Goal: Task Accomplishment & Management: Complete application form

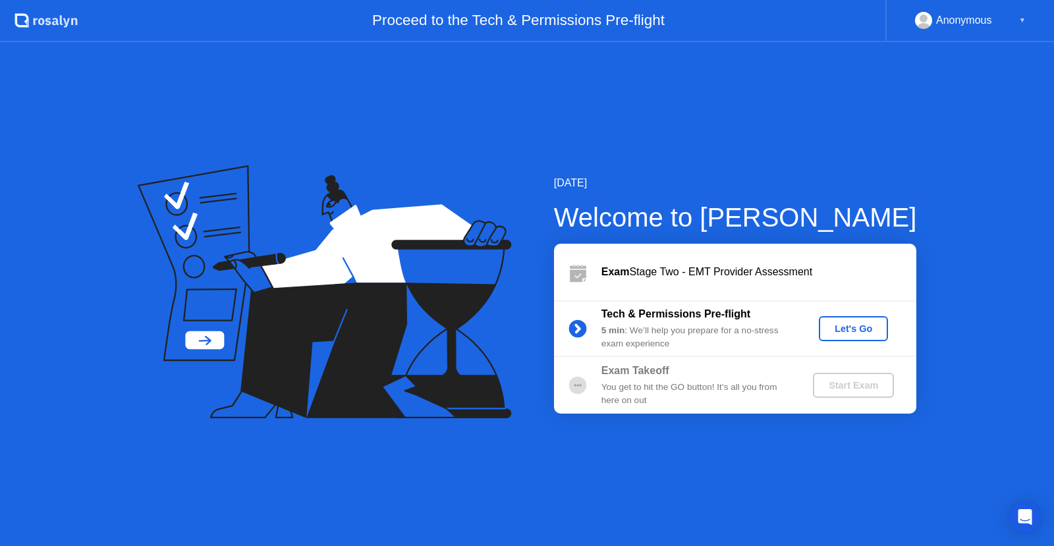
click at [861, 331] on div "Let's Go" at bounding box center [853, 328] width 59 height 11
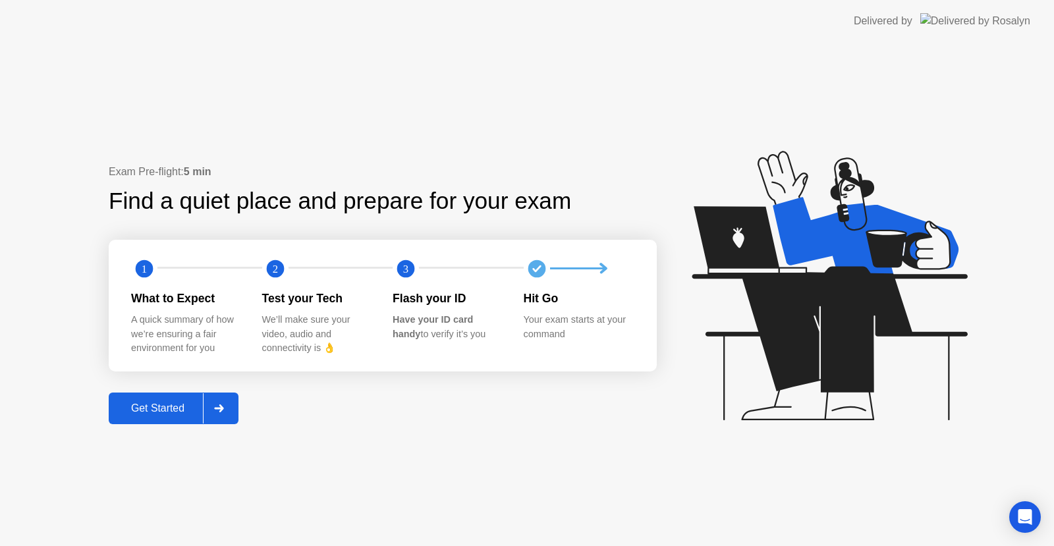
click at [850, 327] on icon at bounding box center [828, 285] width 275 height 269
click at [171, 414] on div "Get Started" at bounding box center [158, 408] width 90 height 12
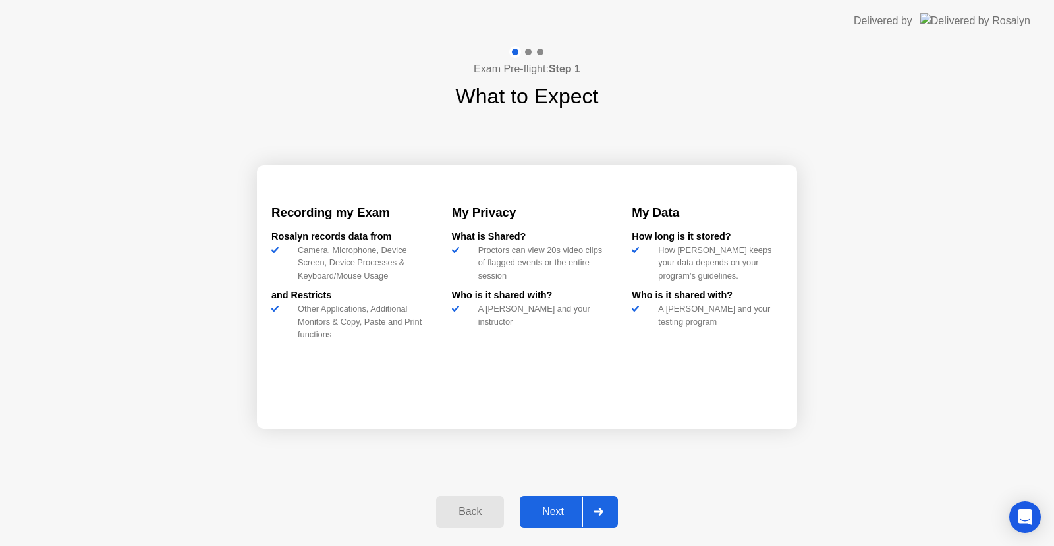
click at [564, 507] on div "Next" at bounding box center [553, 512] width 59 height 12
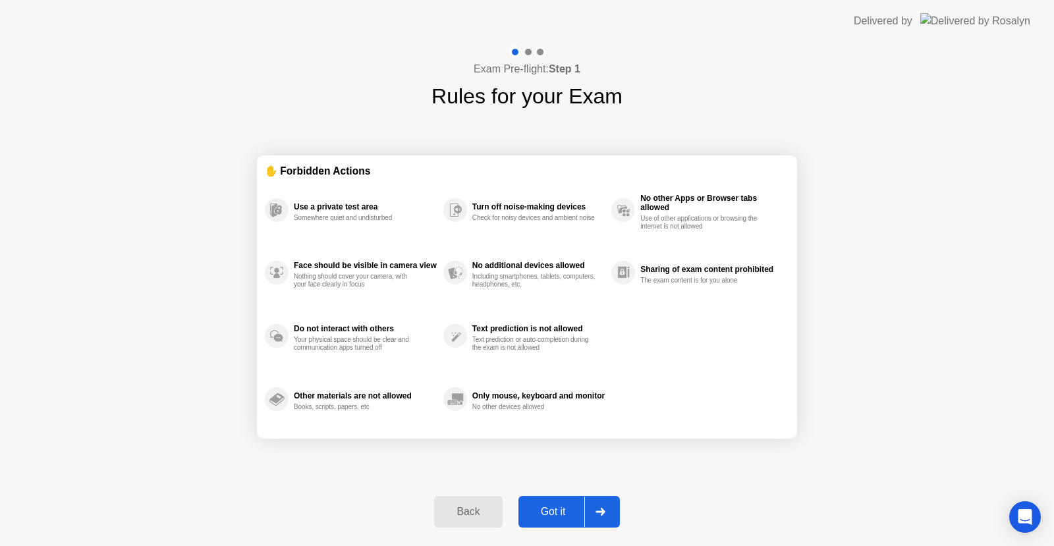
click at [564, 507] on div "Got it" at bounding box center [553, 512] width 62 height 12
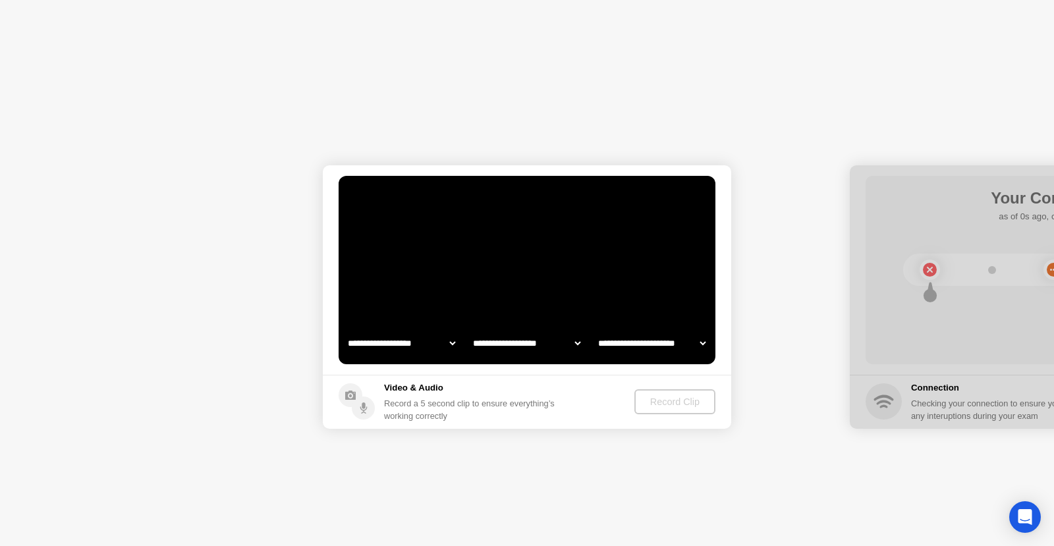
select select "**********"
select select "*******"
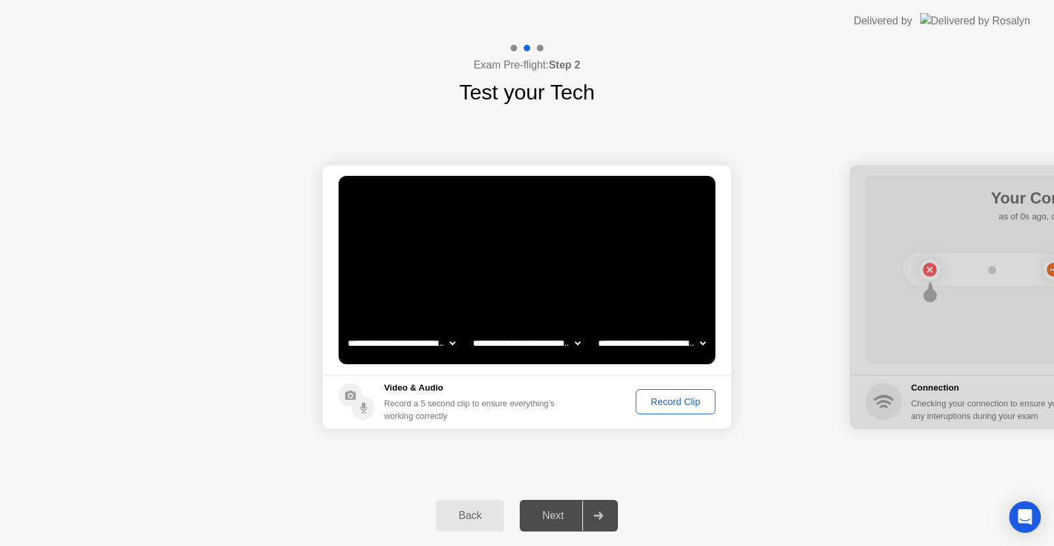
click at [656, 403] on div "Record Clip" at bounding box center [675, 401] width 70 height 11
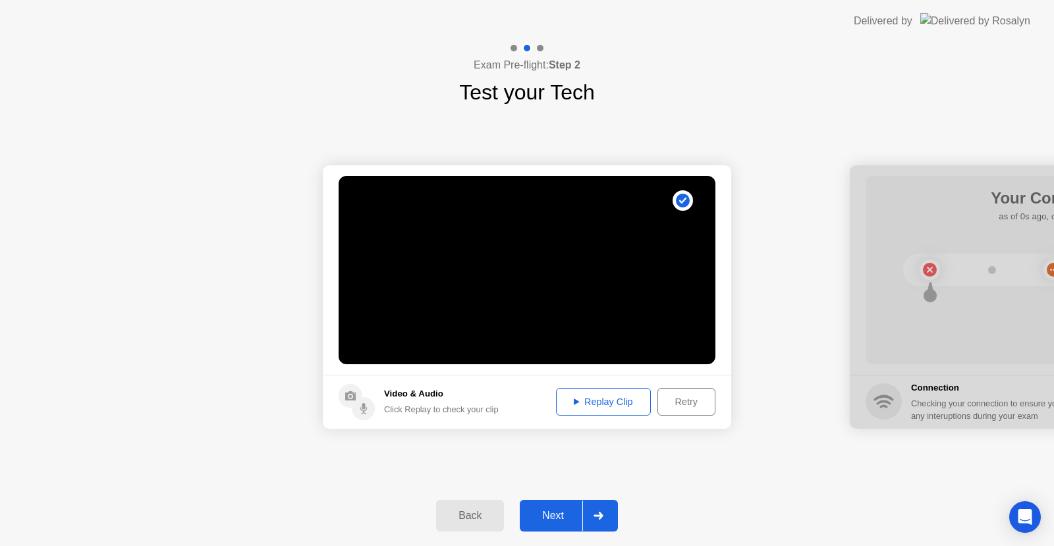
click at [613, 407] on div "Replay Clip" at bounding box center [603, 401] width 86 height 11
click at [560, 511] on div "Next" at bounding box center [553, 516] width 59 height 12
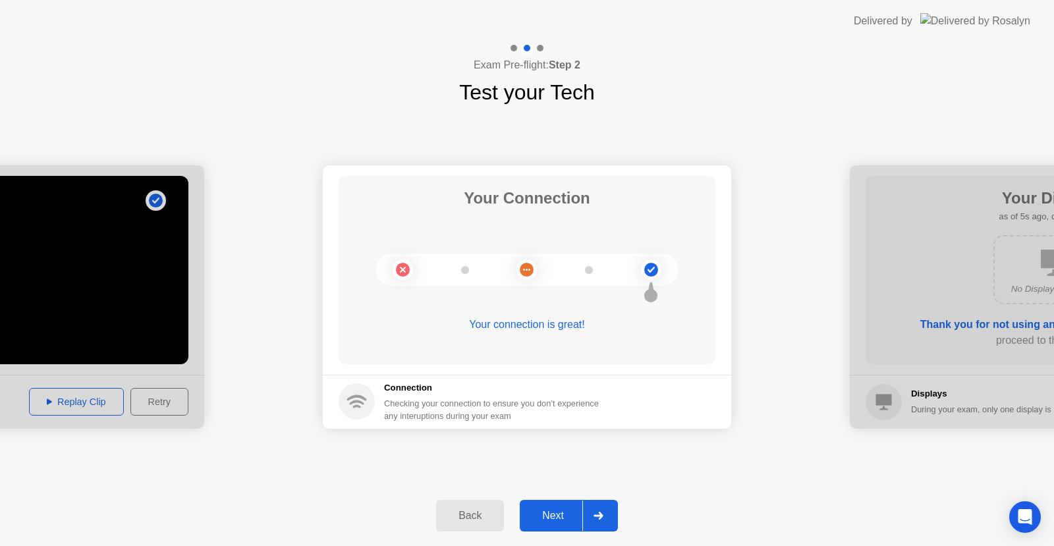
click at [555, 507] on button "Next" at bounding box center [569, 516] width 98 height 32
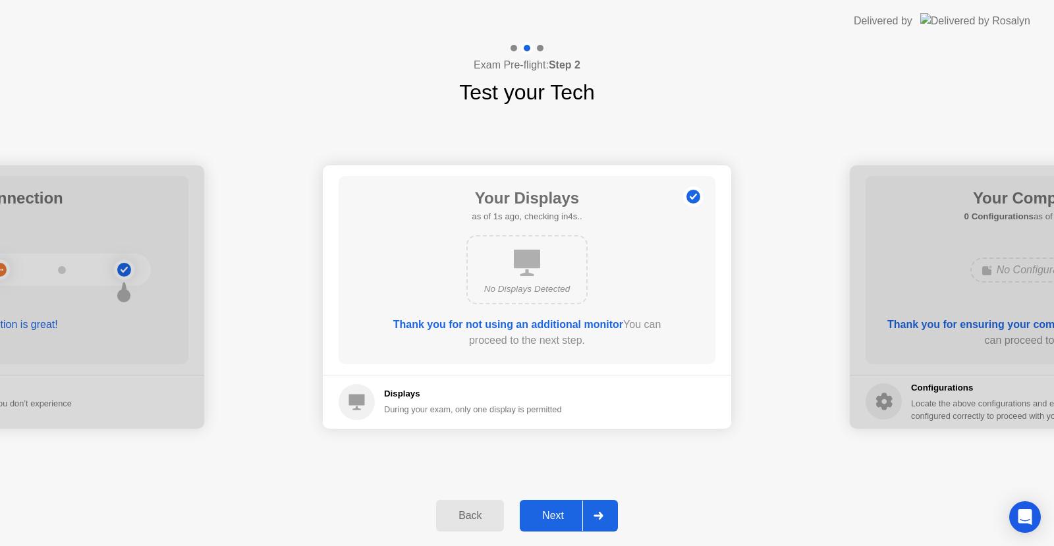
click at [562, 519] on div "Next" at bounding box center [553, 516] width 59 height 12
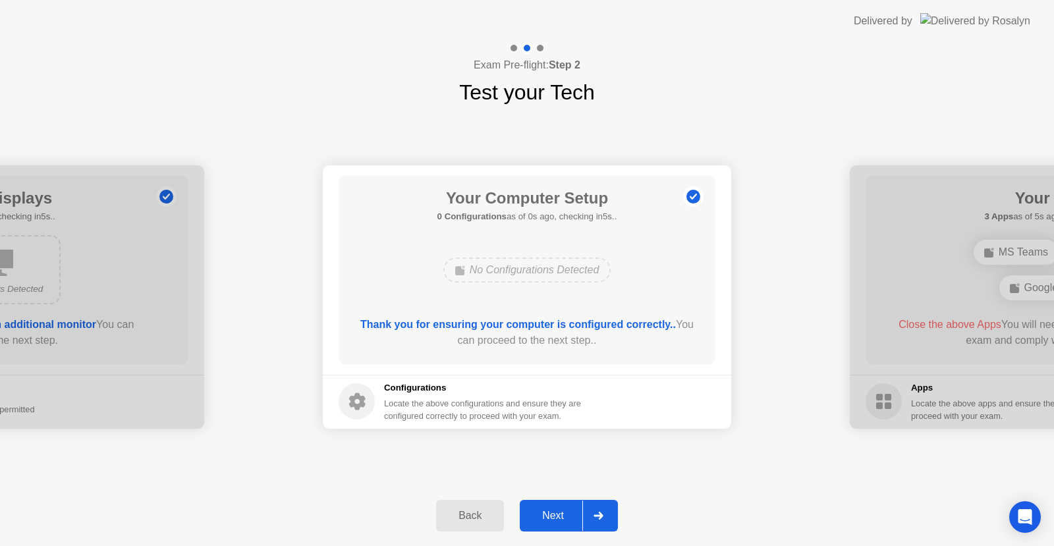
click at [594, 516] on icon at bounding box center [598, 516] width 10 height 8
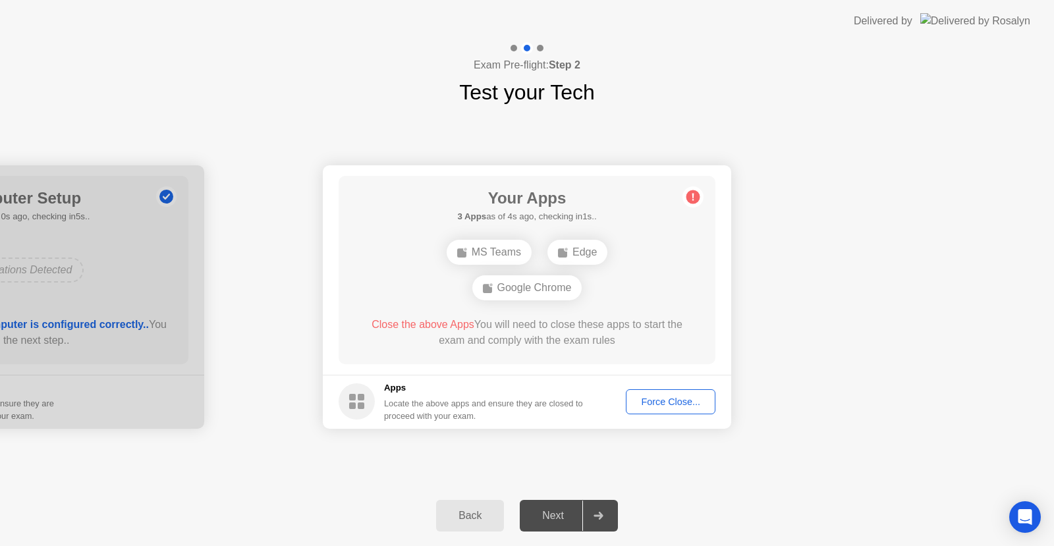
click at [651, 401] on div "Force Close..." at bounding box center [670, 401] width 80 height 11
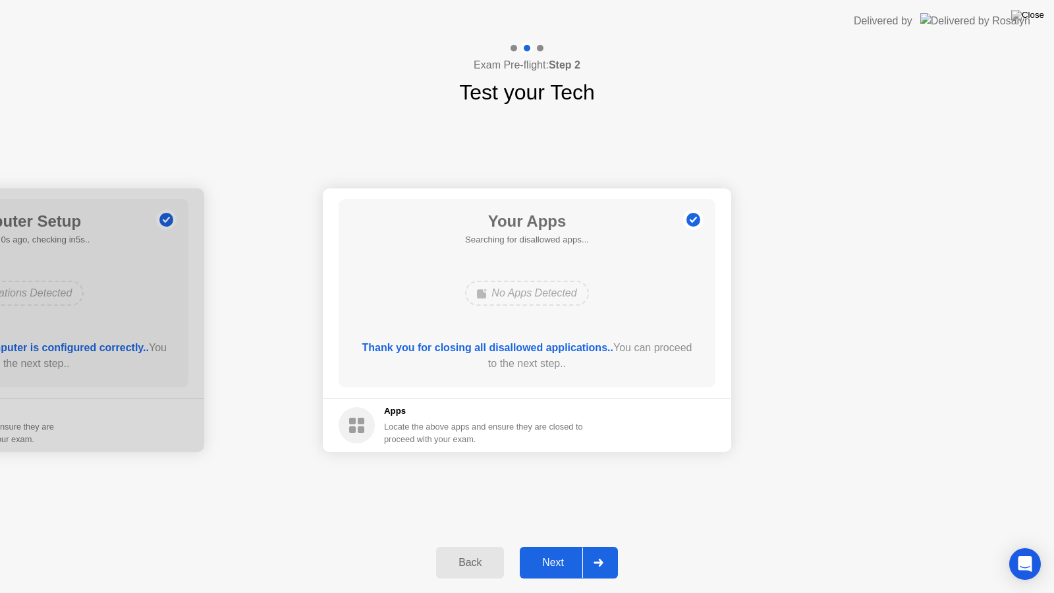
click at [607, 545] on div at bounding box center [598, 562] width 32 height 30
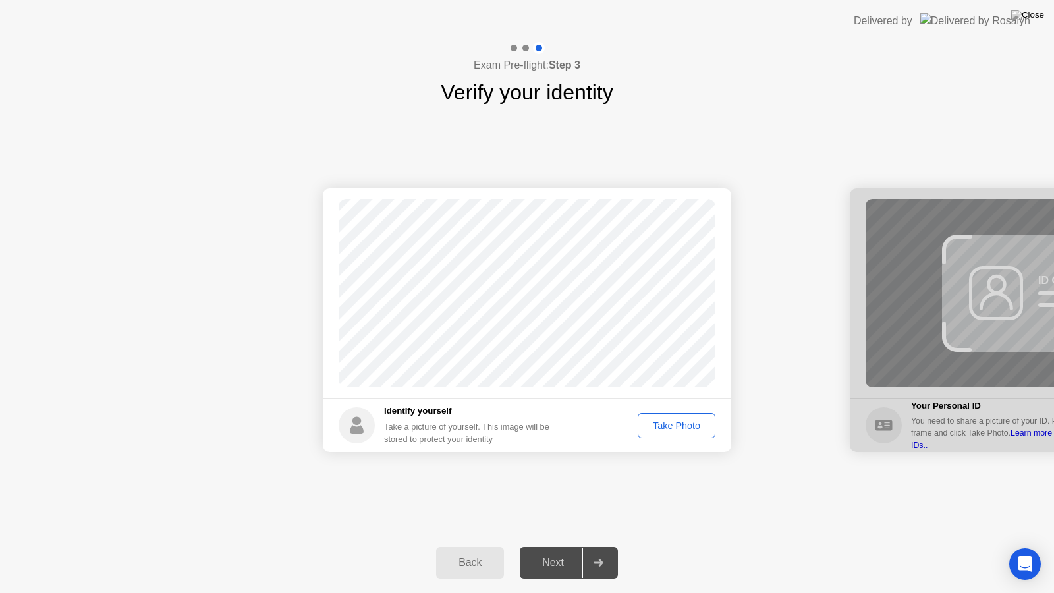
click at [657, 421] on div "Take Photo" at bounding box center [676, 425] width 68 height 11
click at [610, 545] on div at bounding box center [598, 562] width 32 height 30
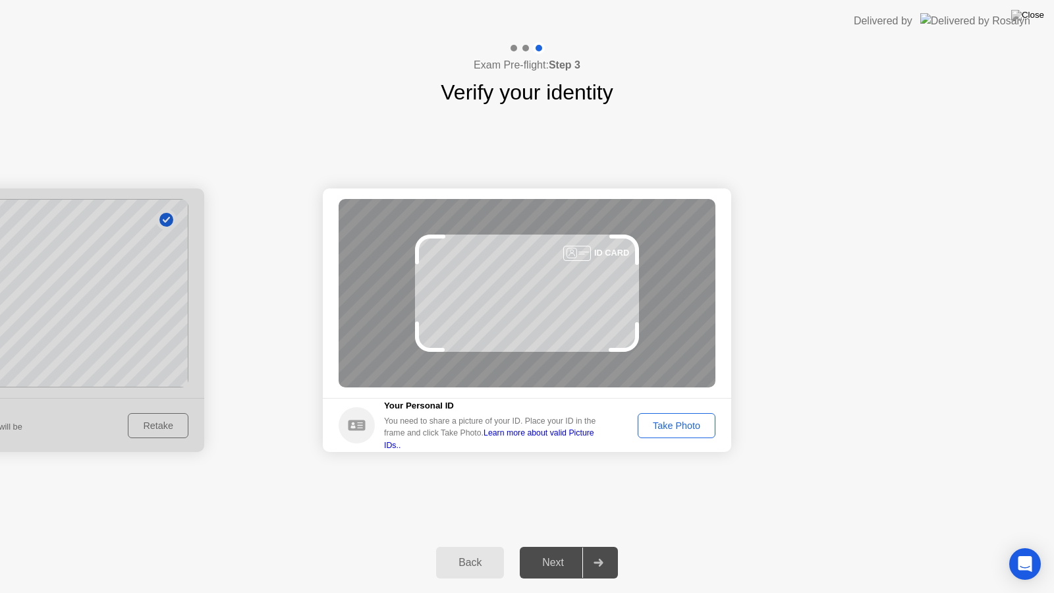
click at [666, 423] on div "Take Photo" at bounding box center [676, 425] width 68 height 11
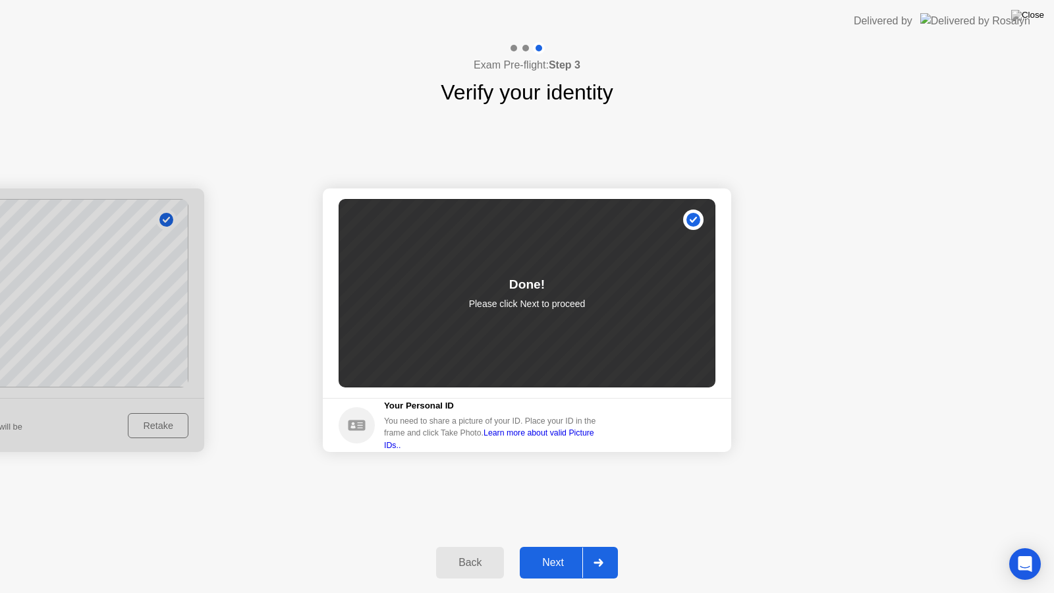
click at [607, 545] on div at bounding box center [598, 562] width 32 height 30
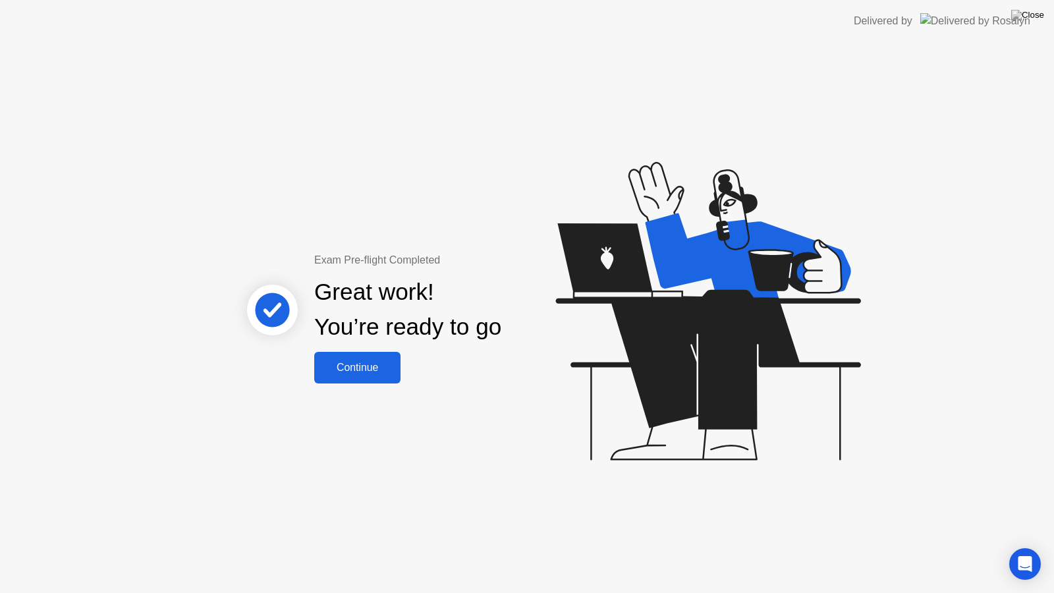
click at [375, 366] on div "Continue" at bounding box center [357, 368] width 78 height 12
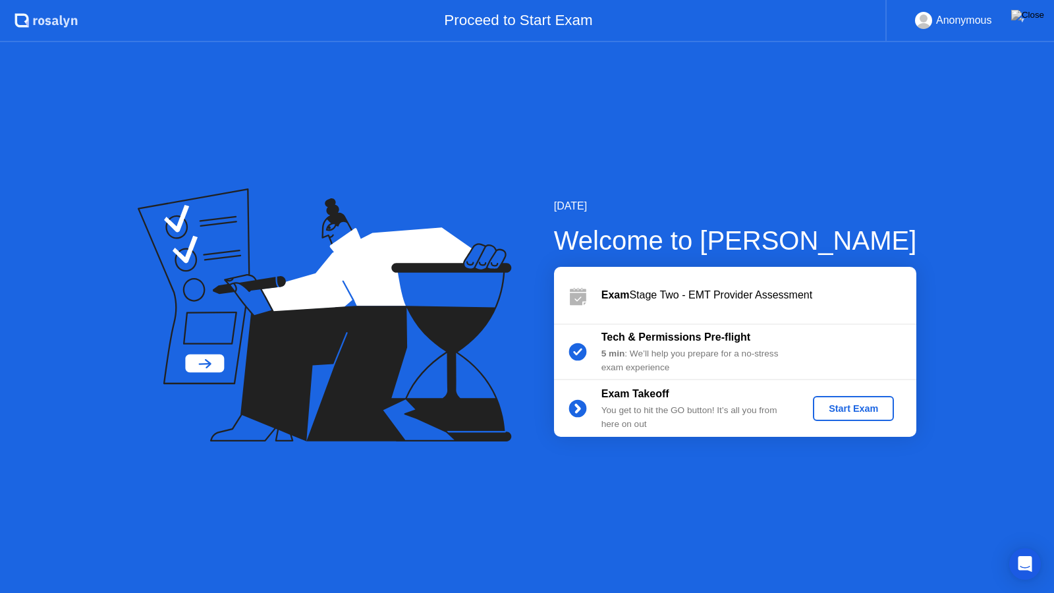
click at [841, 410] on div "Start Exam" at bounding box center [853, 408] width 70 height 11
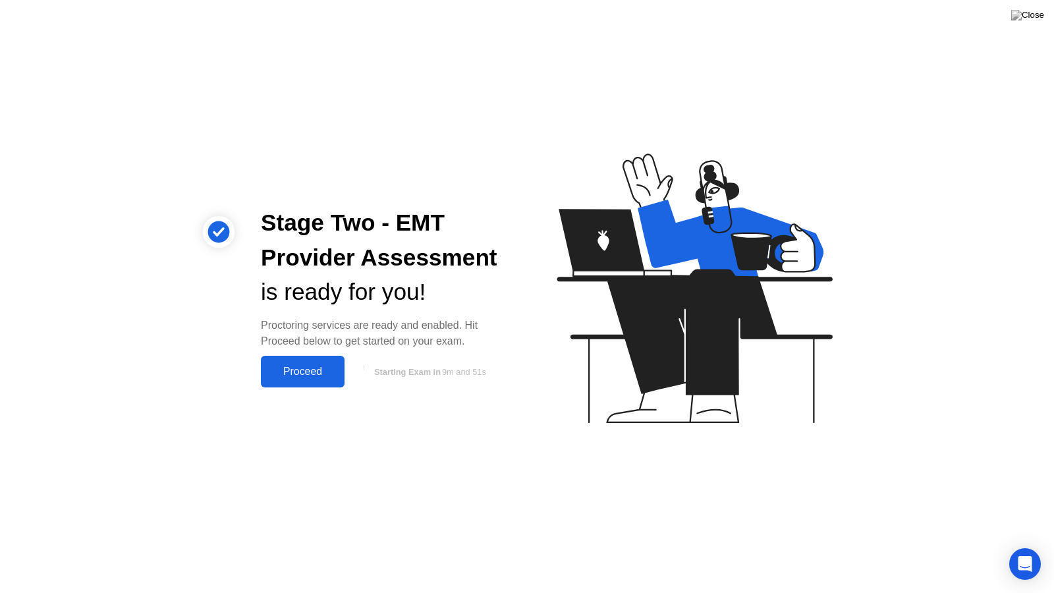
click at [317, 369] on div "Proceed" at bounding box center [303, 372] width 76 height 12
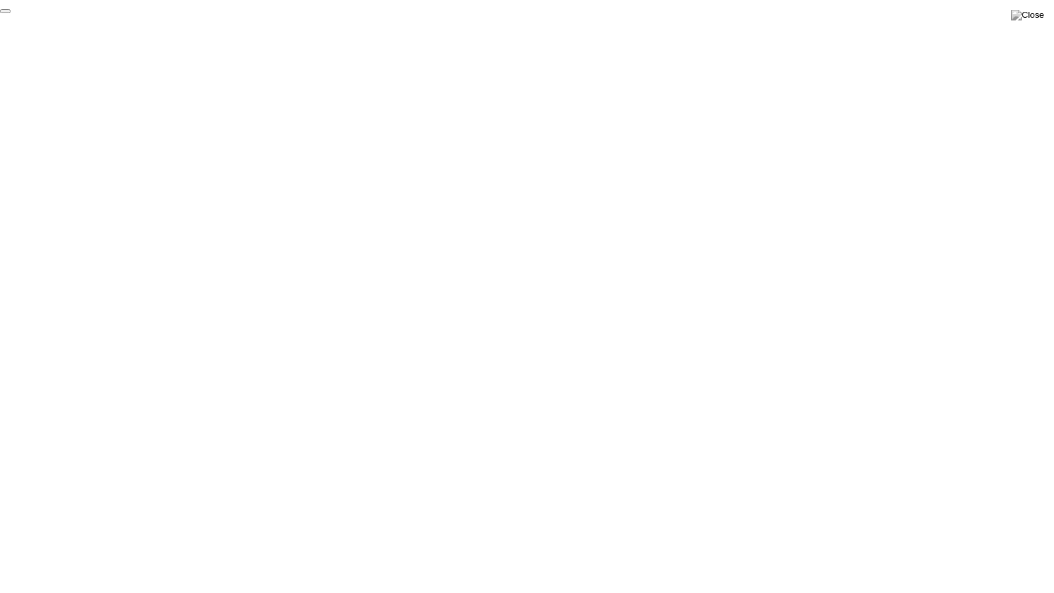
click div "End Proctoring Session"
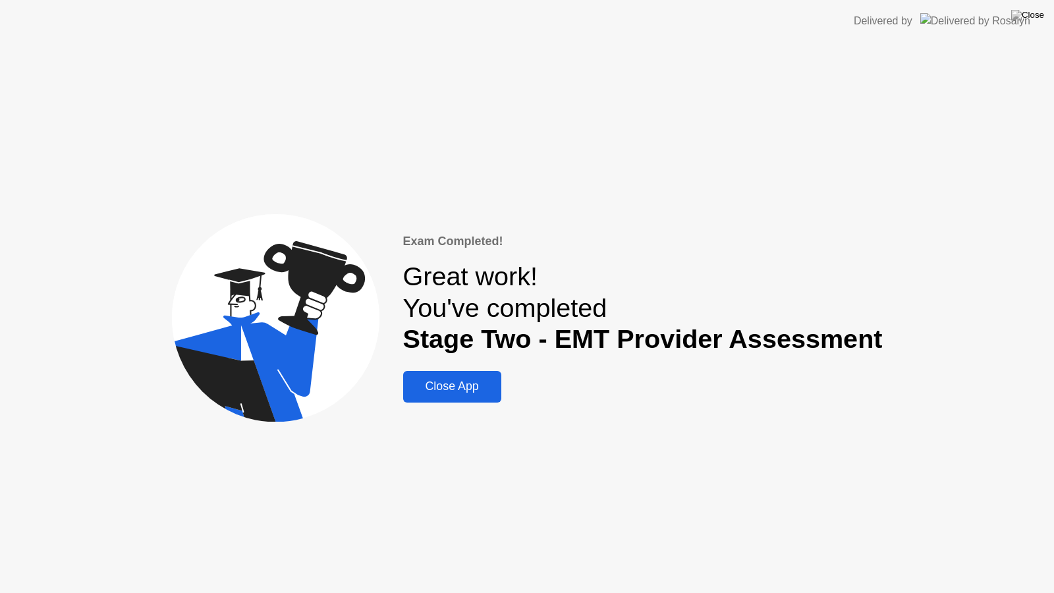
click at [461, 385] on div "Close App" at bounding box center [452, 386] width 90 height 14
